Goal: Task Accomplishment & Management: Manage account settings

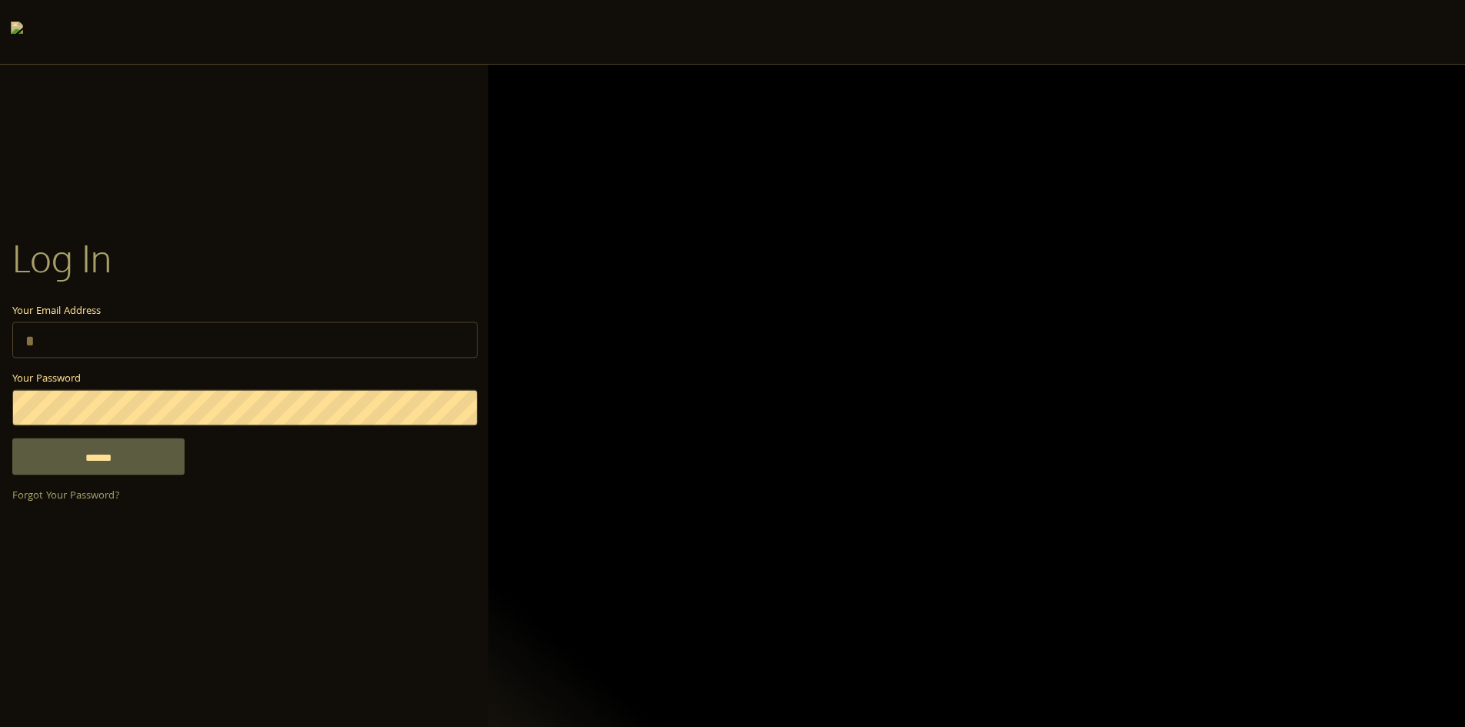
type input "**********"
click at [136, 479] on div "**********" at bounding box center [244, 363] width 488 height 311
click at [152, 471] on input "******" at bounding box center [98, 456] width 172 height 37
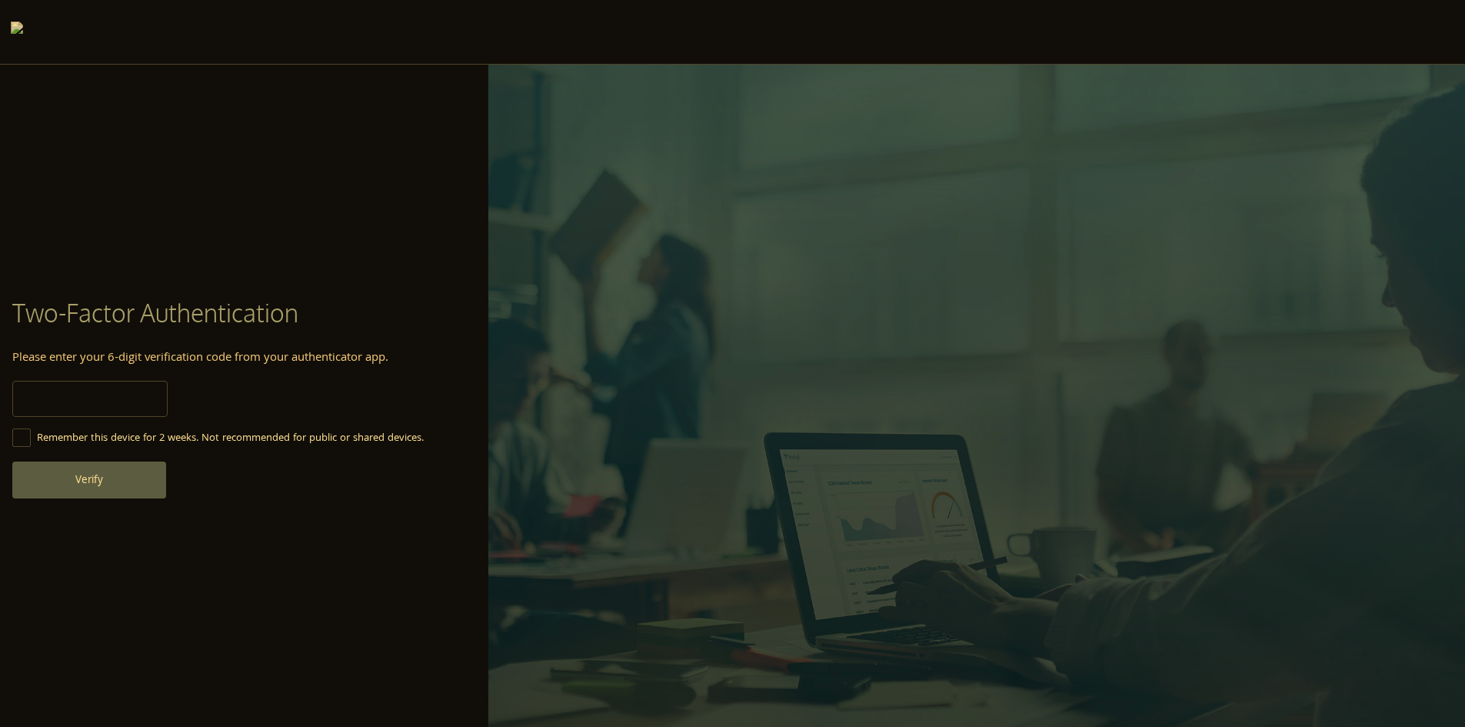
type input "******"
